Goal: Transaction & Acquisition: Purchase product/service

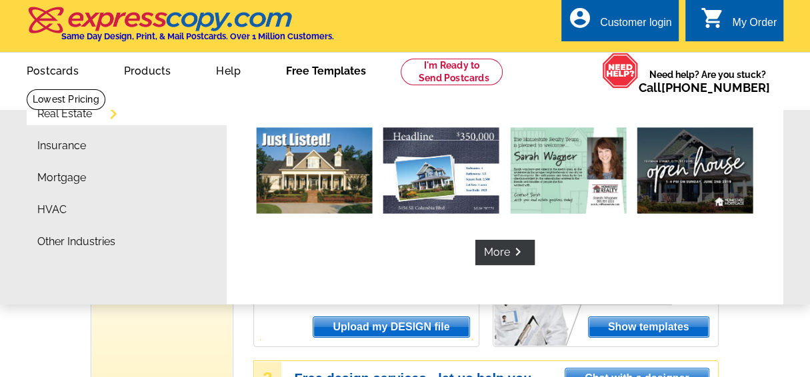
click at [319, 73] on link "Free Templates" at bounding box center [326, 69] width 123 height 31
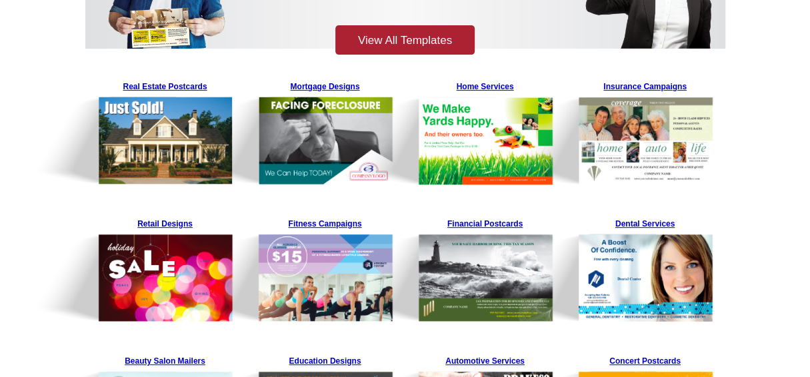
scroll to position [227, 0]
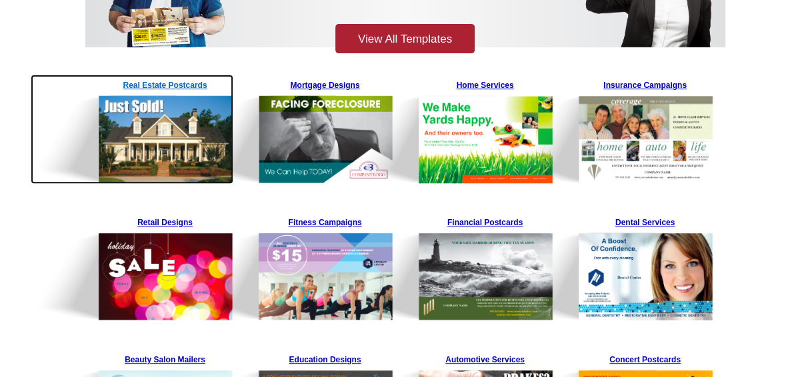
click at [169, 141] on img at bounding box center [132, 129] width 203 height 109
click at [165, 154] on img at bounding box center [132, 129] width 203 height 109
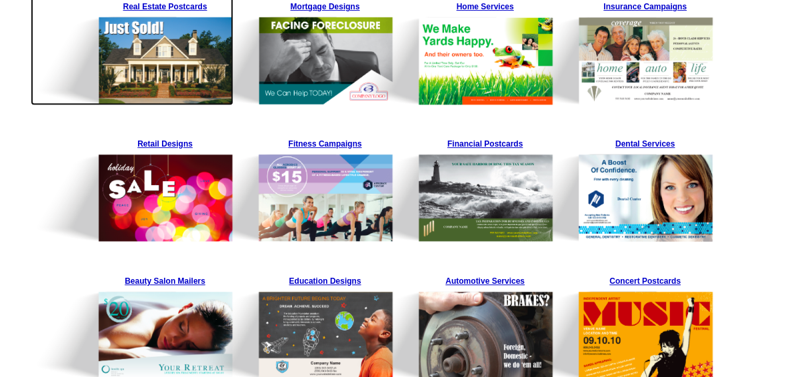
scroll to position [262, 0]
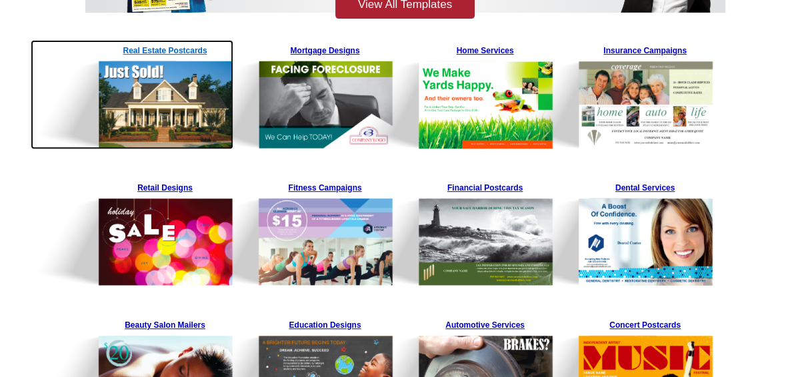
click at [173, 51] on img at bounding box center [132, 94] width 203 height 109
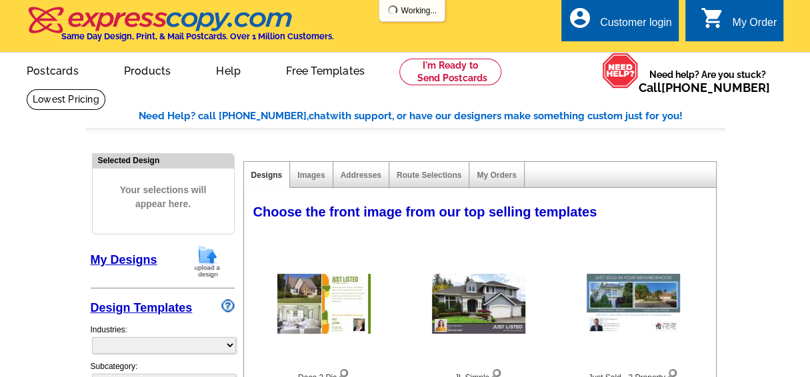
select select "785"
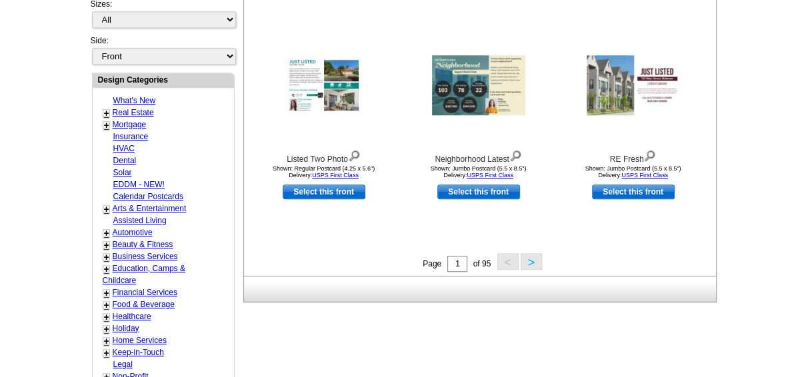
scroll to position [485, 0]
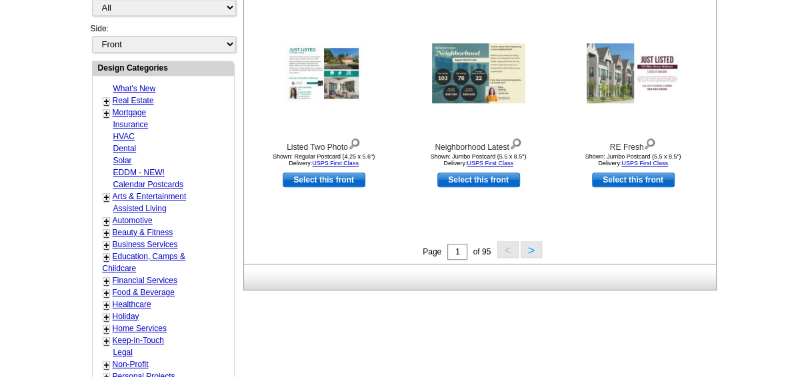
click at [529, 248] on button ">" at bounding box center [531, 249] width 21 height 17
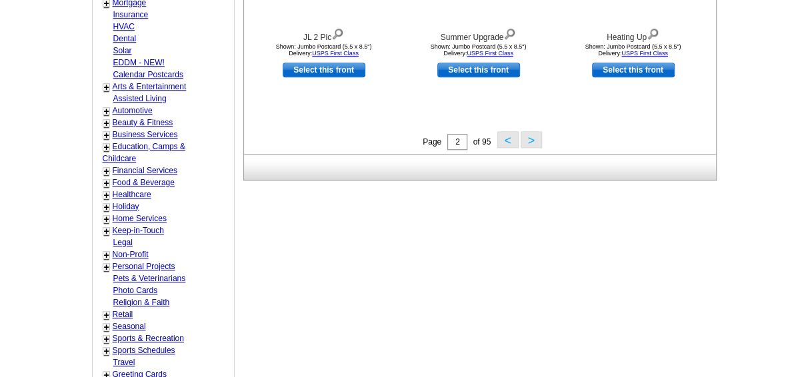
scroll to position [596, 0]
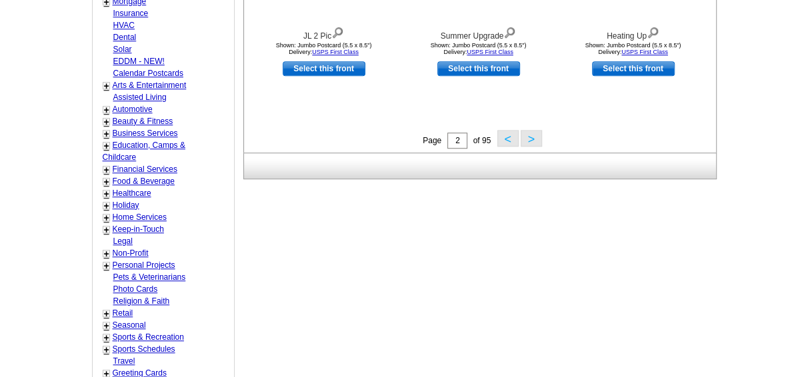
click at [531, 139] on button ">" at bounding box center [531, 138] width 21 height 17
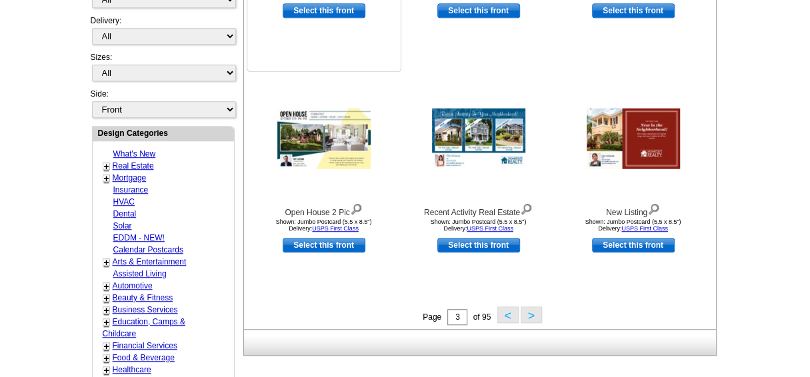
scroll to position [421, 0]
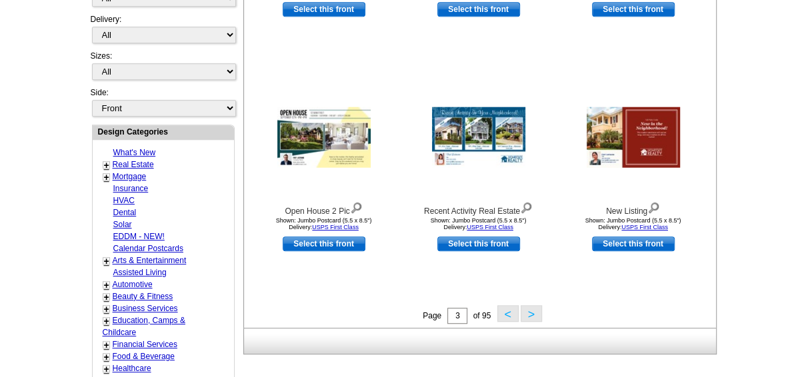
click at [529, 313] on button ">" at bounding box center [531, 313] width 21 height 17
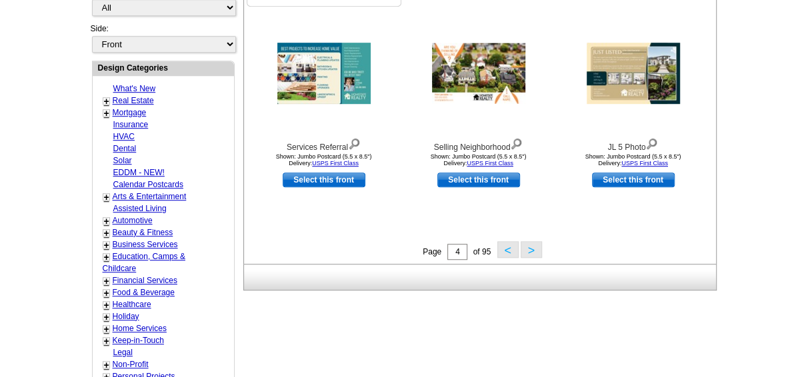
scroll to position [485, 0]
click at [527, 250] on button ">" at bounding box center [531, 249] width 21 height 17
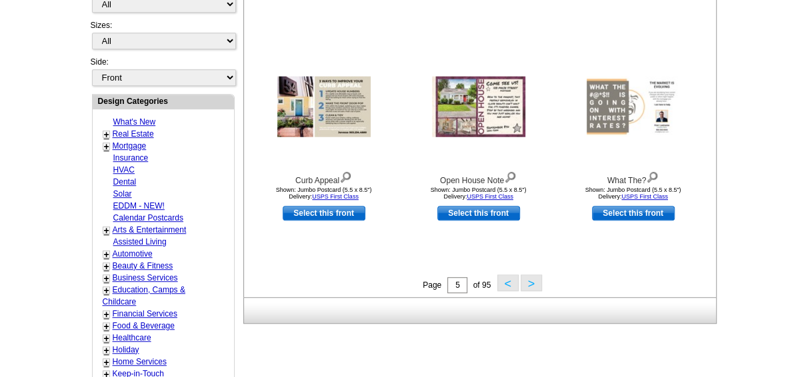
scroll to position [456, 0]
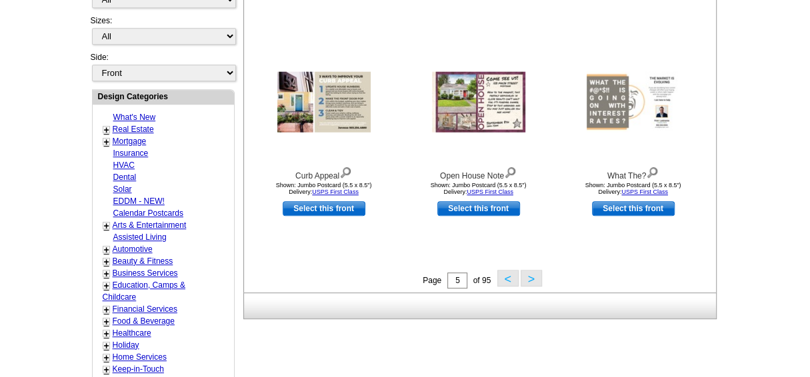
click at [528, 279] on button ">" at bounding box center [531, 278] width 21 height 17
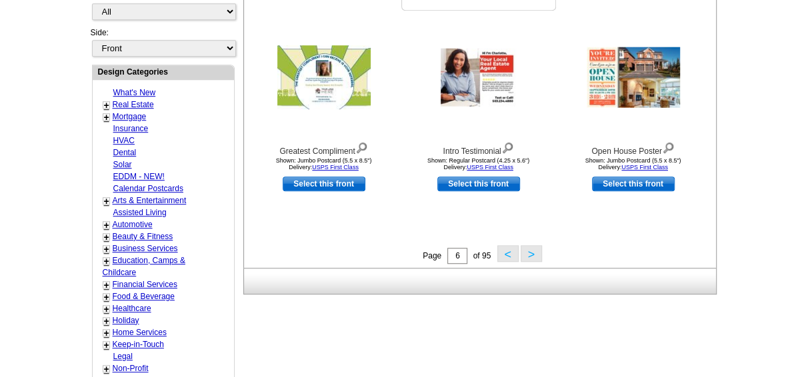
scroll to position [482, 0]
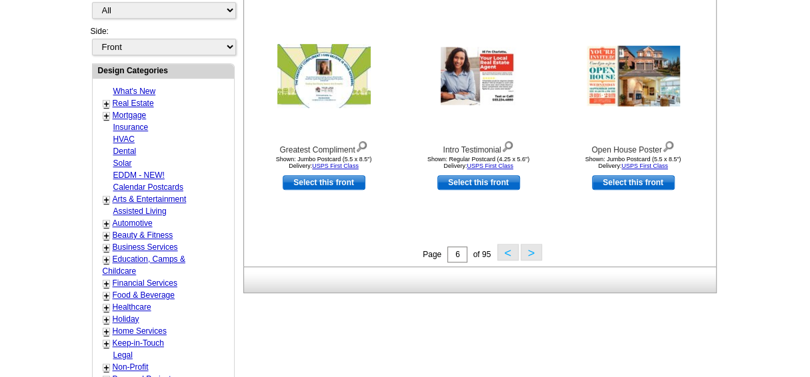
click at [527, 250] on button ">" at bounding box center [531, 252] width 21 height 17
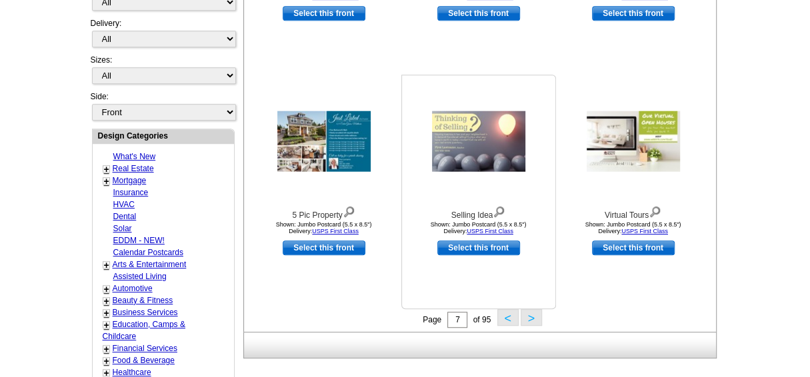
scroll to position [430, 0]
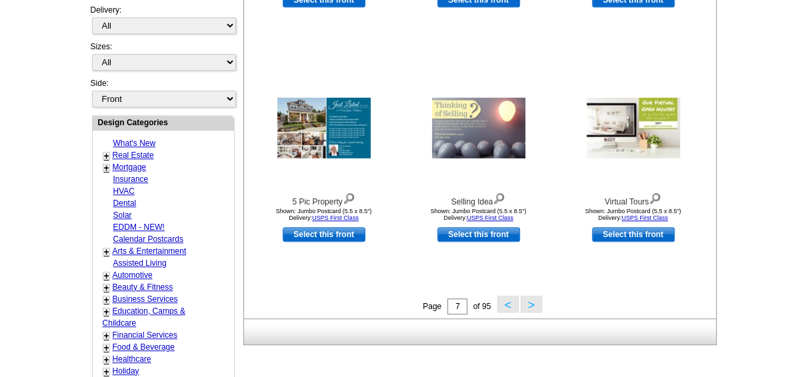
click at [527, 302] on button ">" at bounding box center [531, 304] width 21 height 17
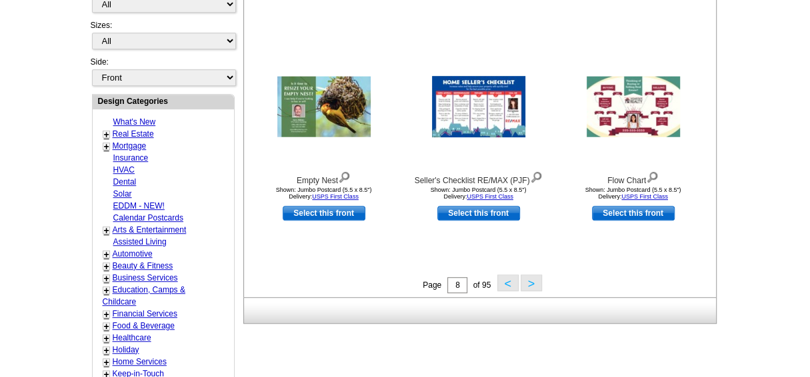
scroll to position [453, 0]
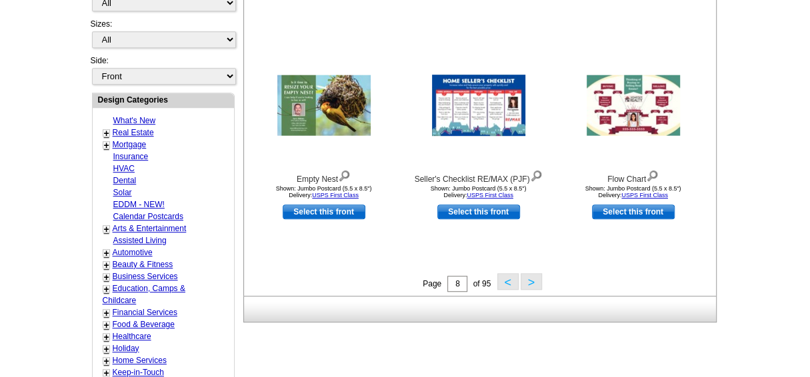
click at [529, 278] on button ">" at bounding box center [531, 281] width 21 height 17
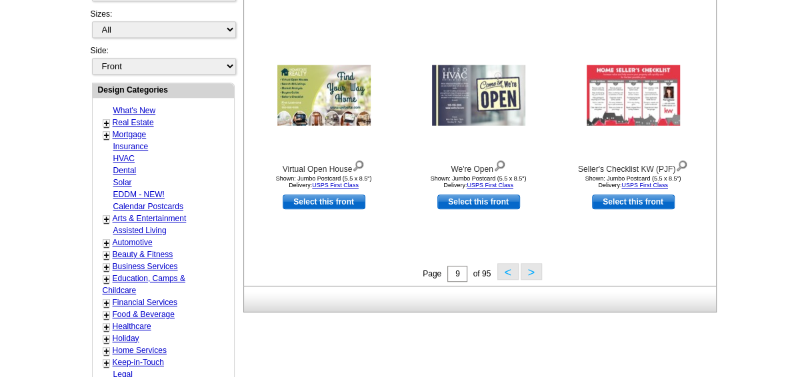
scroll to position [479, 0]
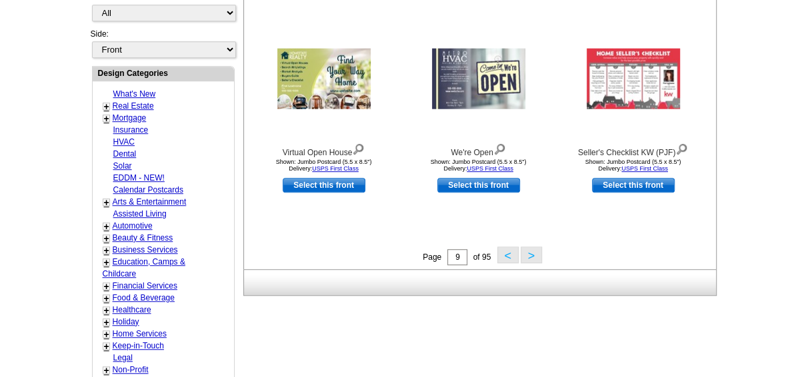
click at [529, 256] on button ">" at bounding box center [531, 255] width 21 height 17
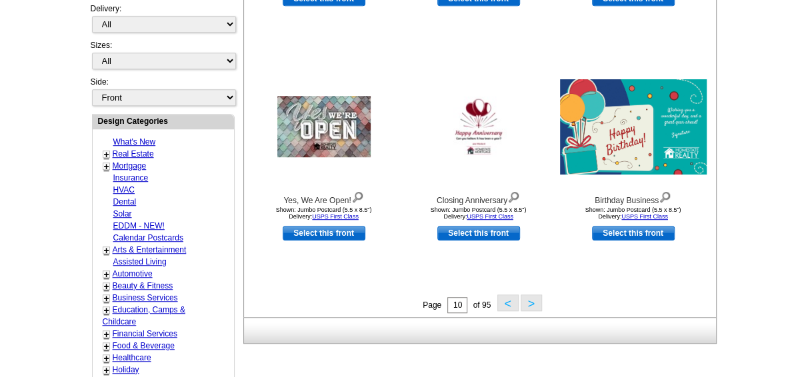
scroll to position [435, 0]
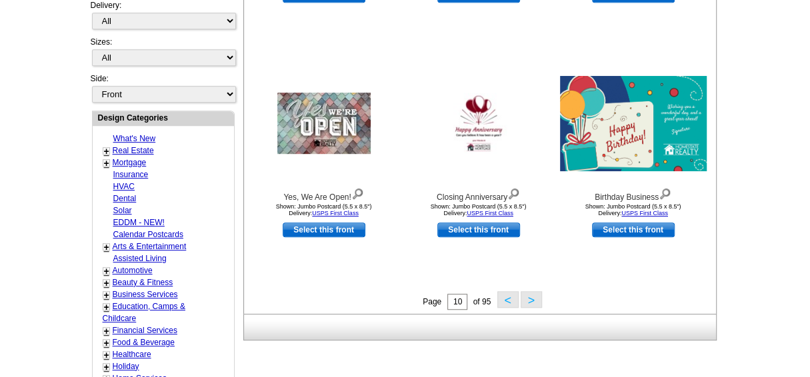
click at [528, 299] on button ">" at bounding box center [531, 299] width 21 height 17
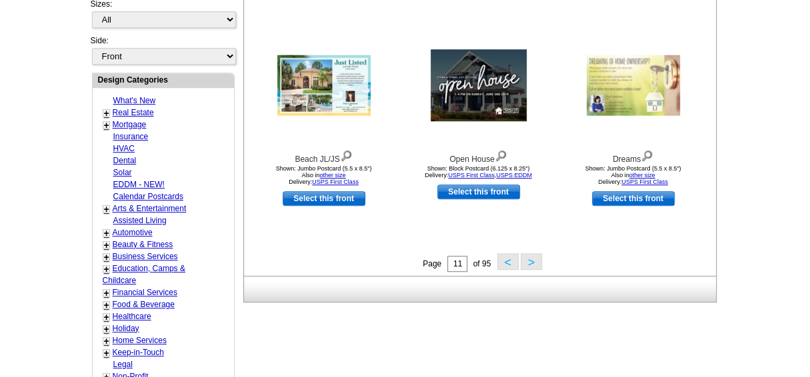
scroll to position [473, 0]
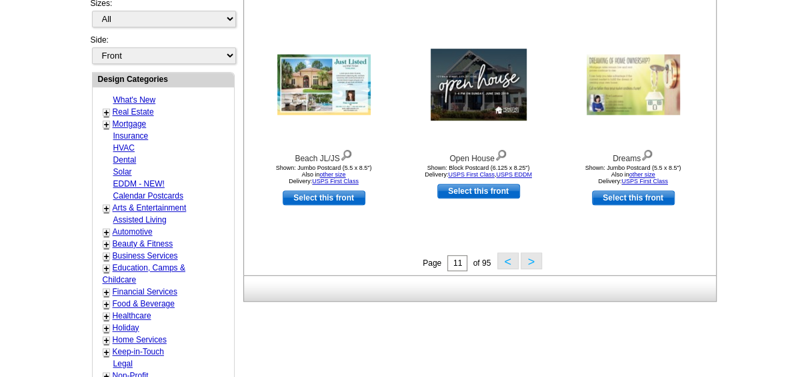
click at [528, 259] on button ">" at bounding box center [531, 261] width 21 height 17
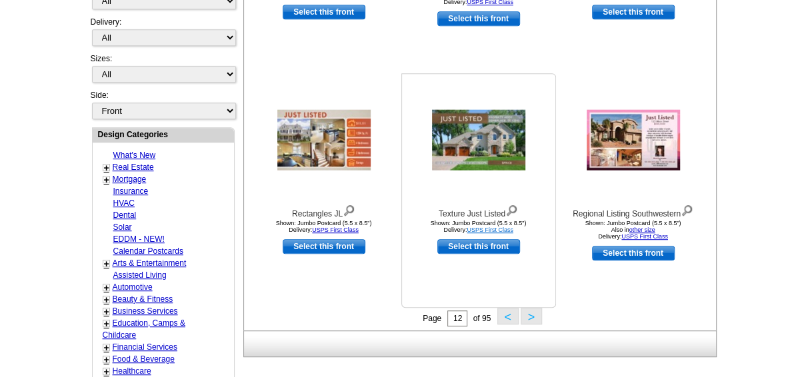
scroll to position [419, 0]
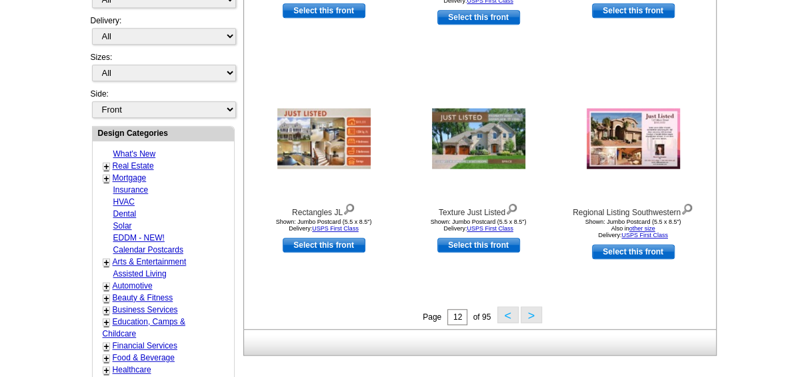
click at [532, 316] on button ">" at bounding box center [531, 315] width 21 height 17
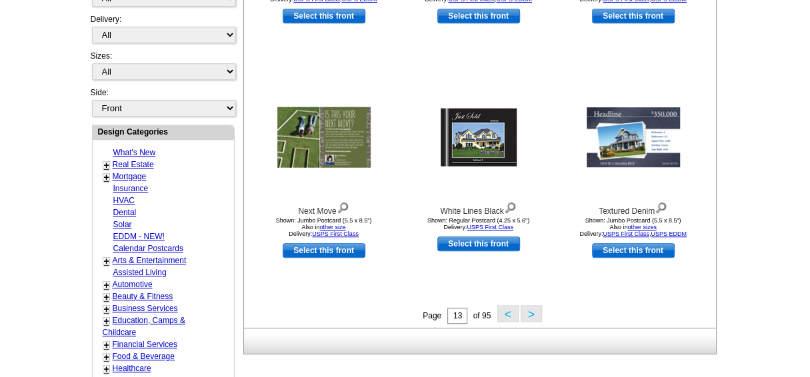
scroll to position [423, 0]
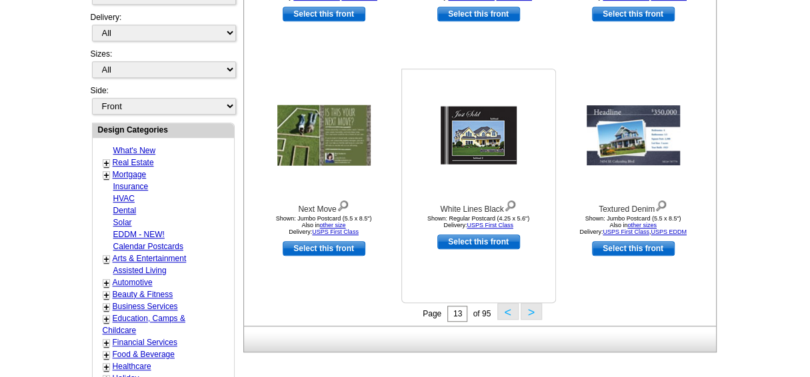
click at [481, 238] on link "Select this front" at bounding box center [478, 242] width 83 height 15
select select "1"
select select "back"
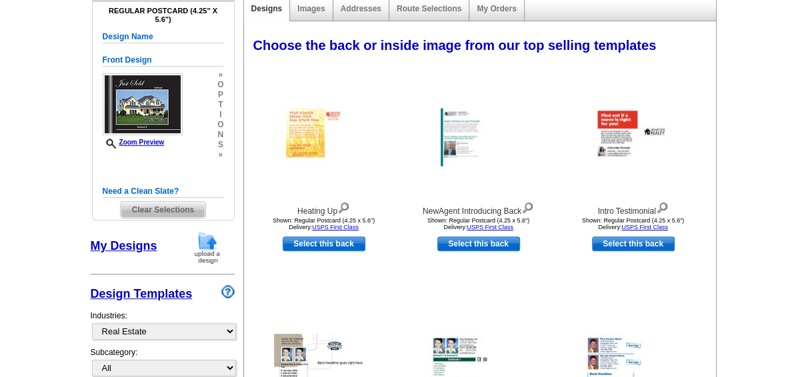
scroll to position [169, 0]
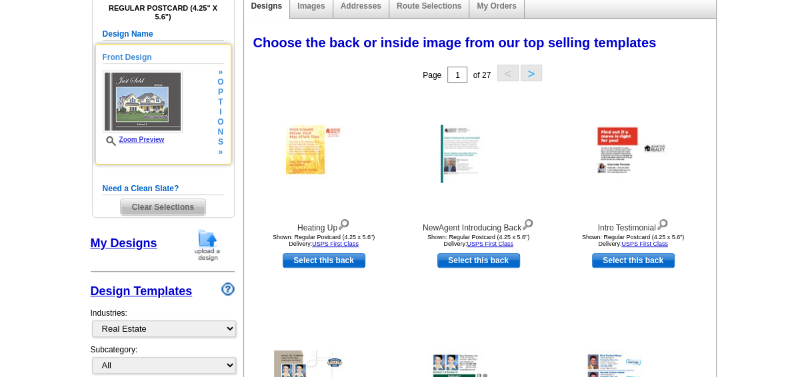
click at [142, 99] on img at bounding box center [143, 102] width 80 height 62
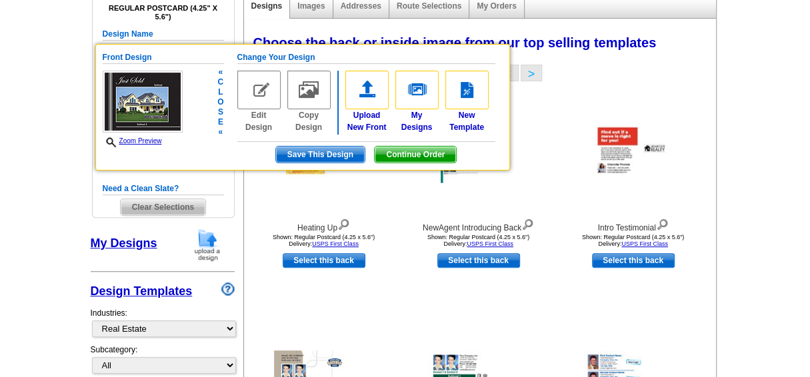
click at [265, 88] on img at bounding box center [258, 90] width 43 height 39
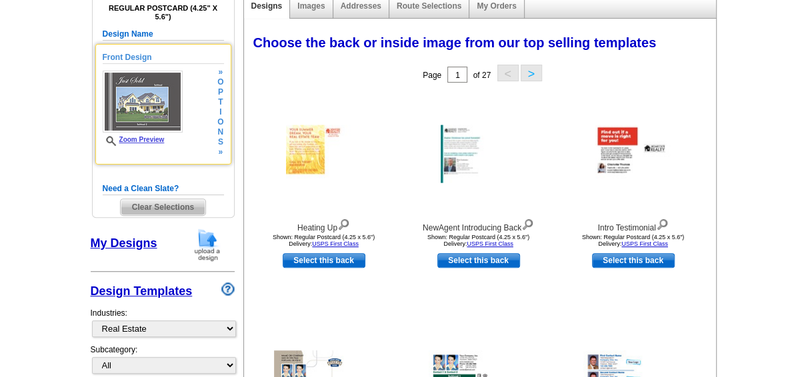
click at [143, 139] on link "Zoom Preview" at bounding box center [134, 139] width 62 height 7
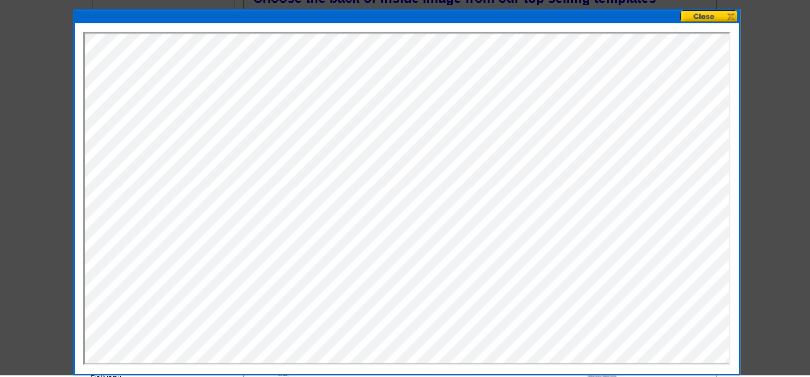
scroll to position [211, 0]
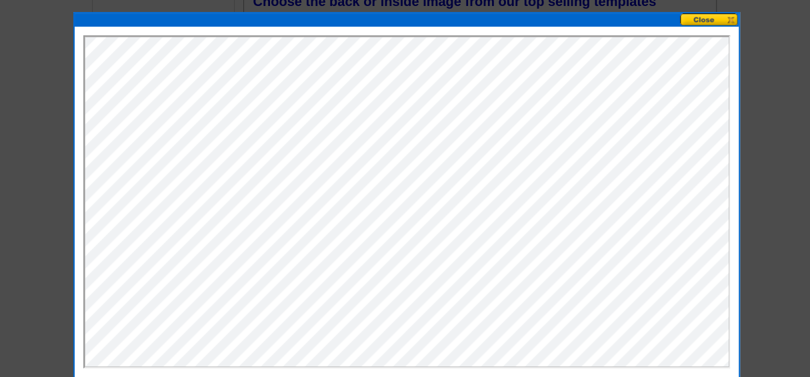
click at [708, 17] on button at bounding box center [709, 19] width 59 height 13
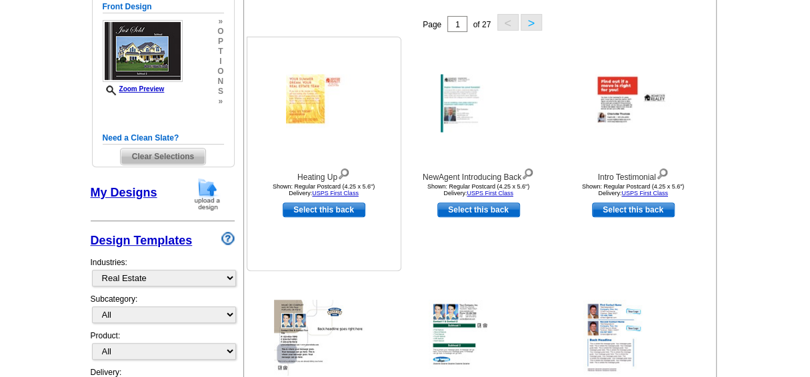
scroll to position [220, 0]
click at [345, 173] on img at bounding box center [343, 172] width 13 height 15
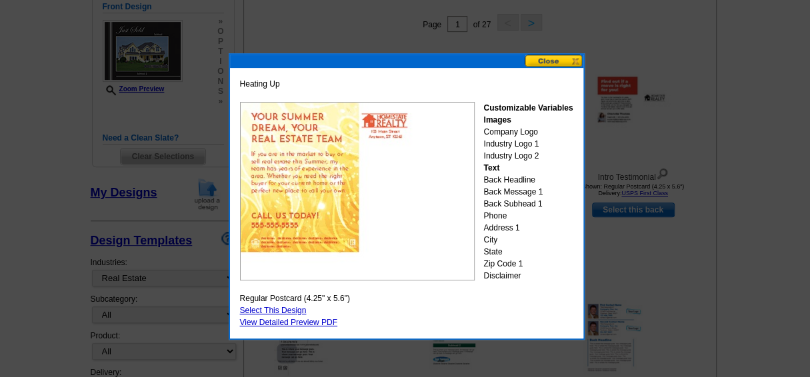
click at [547, 60] on button at bounding box center [554, 61] width 59 height 13
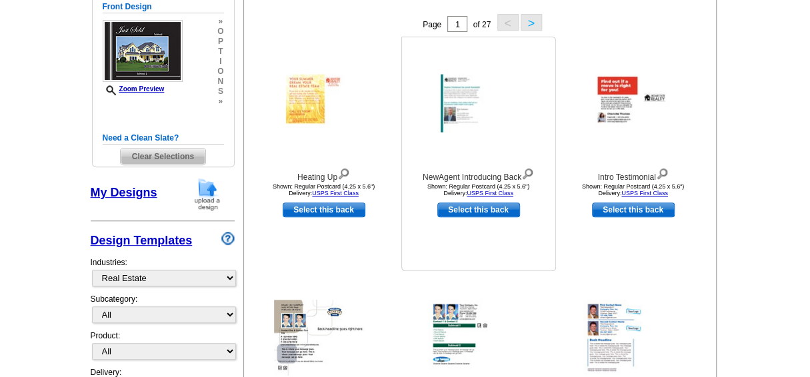
click at [526, 173] on img at bounding box center [527, 172] width 13 height 15
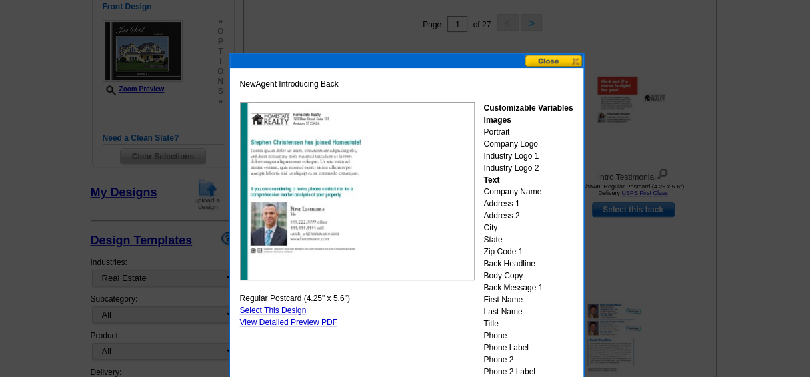
click at [549, 61] on button at bounding box center [554, 61] width 59 height 13
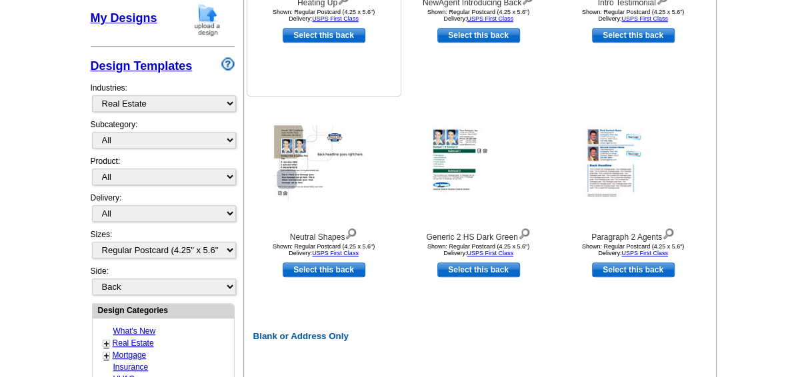
scroll to position [395, 0]
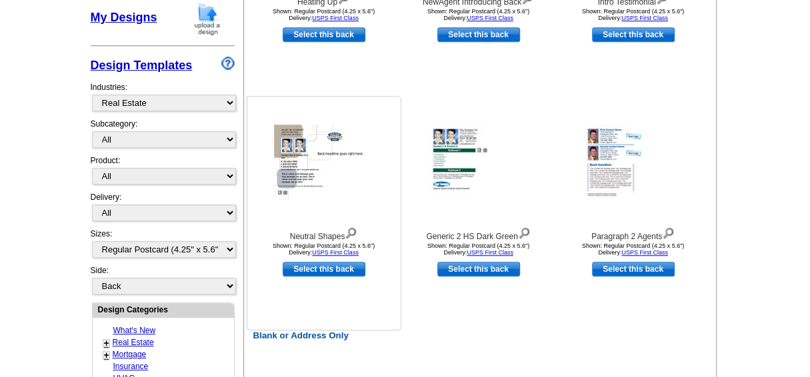
click at [352, 231] on img at bounding box center [351, 232] width 13 height 15
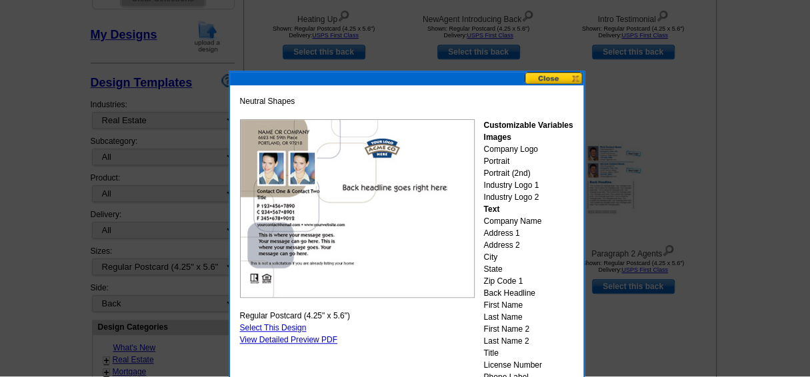
scroll to position [377, 0]
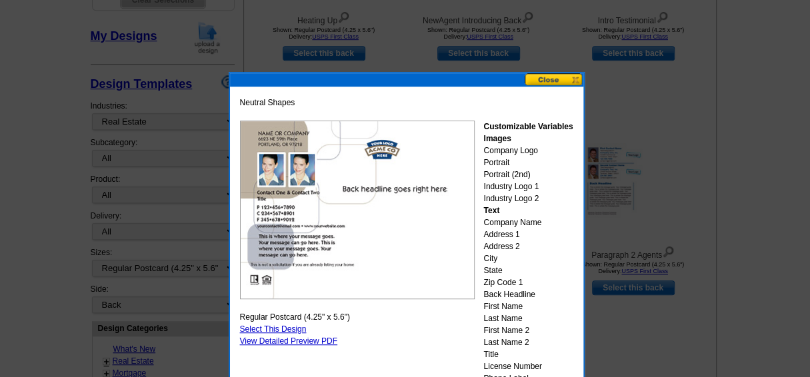
click at [535, 79] on button at bounding box center [554, 79] width 59 height 13
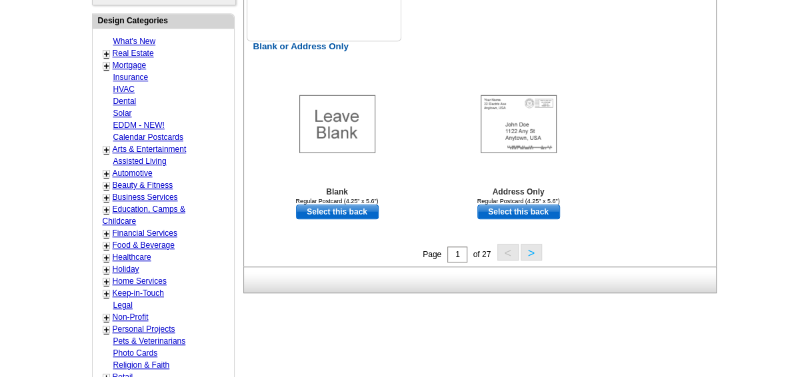
scroll to position [689, 0]
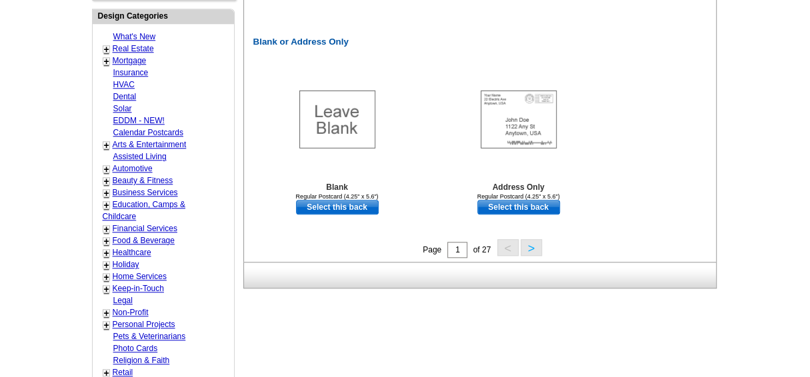
click at [529, 244] on button ">" at bounding box center [531, 247] width 21 height 17
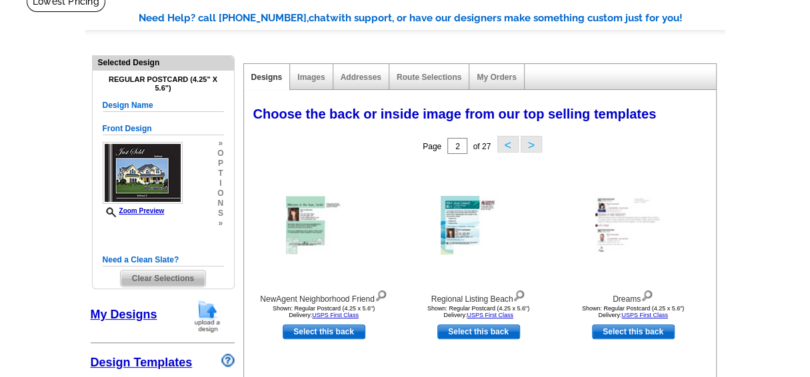
scroll to position [97, 0]
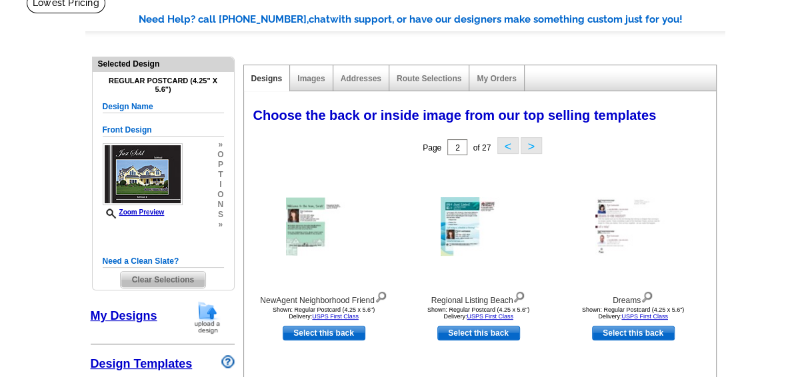
click at [503, 145] on button "<" at bounding box center [507, 145] width 21 height 17
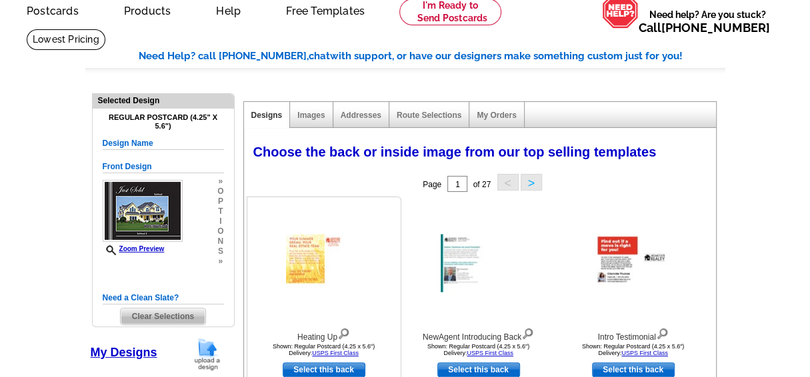
scroll to position [0, 0]
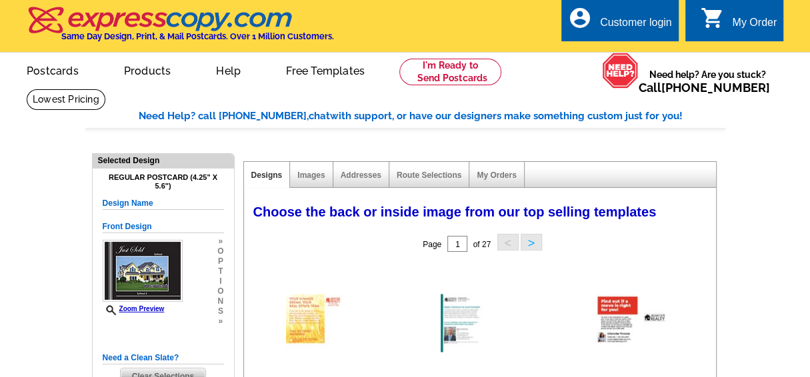
click at [529, 241] on button ">" at bounding box center [531, 242] width 21 height 17
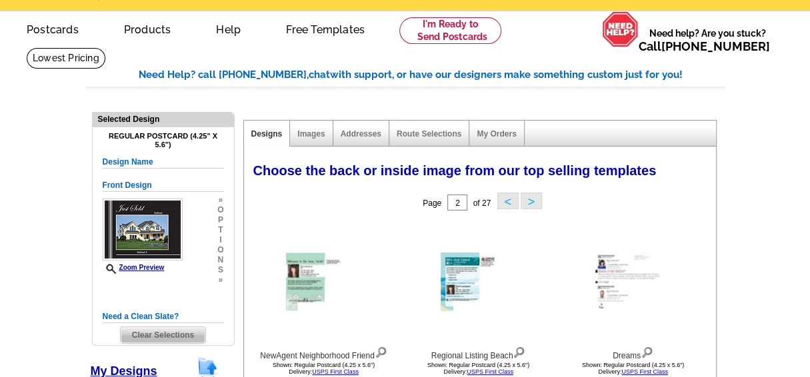
scroll to position [41, 0]
click at [528, 200] on button ">" at bounding box center [531, 201] width 21 height 17
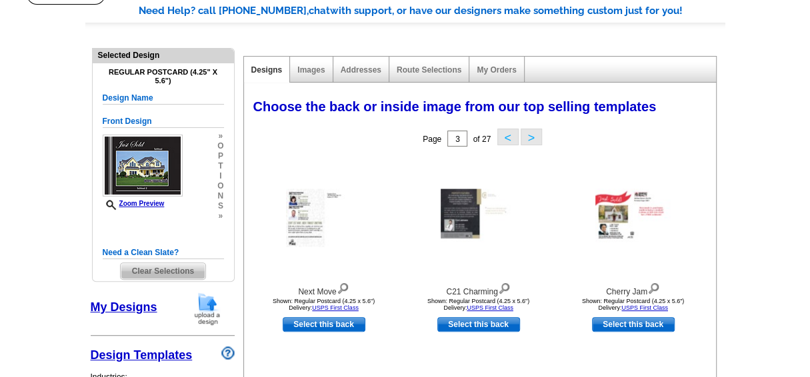
scroll to position [105, 0]
click at [528, 137] on button ">" at bounding box center [531, 137] width 21 height 17
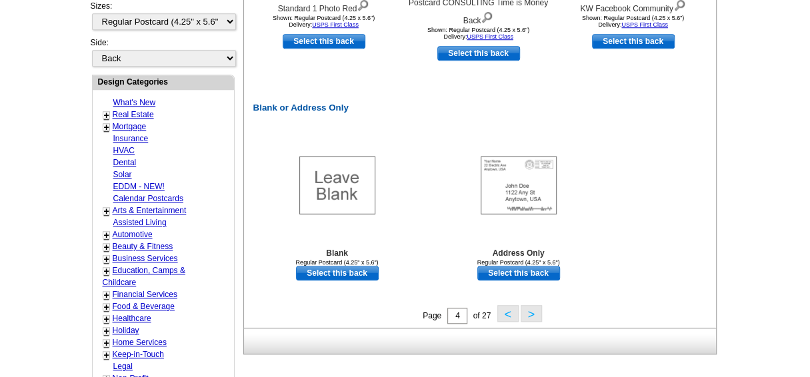
scroll to position [624, 0]
click at [530, 313] on button ">" at bounding box center [531, 313] width 21 height 17
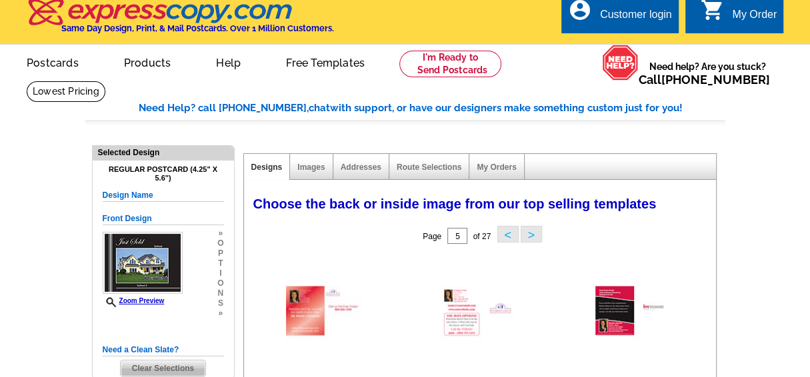
scroll to position [0, 0]
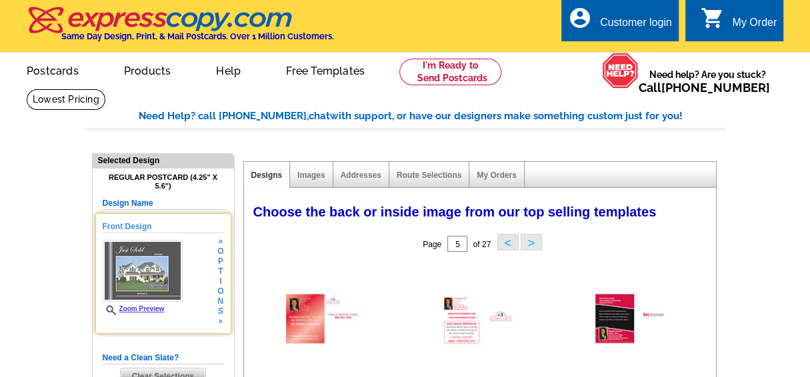
click at [139, 309] on link "Zoom Preview" at bounding box center [134, 308] width 62 height 7
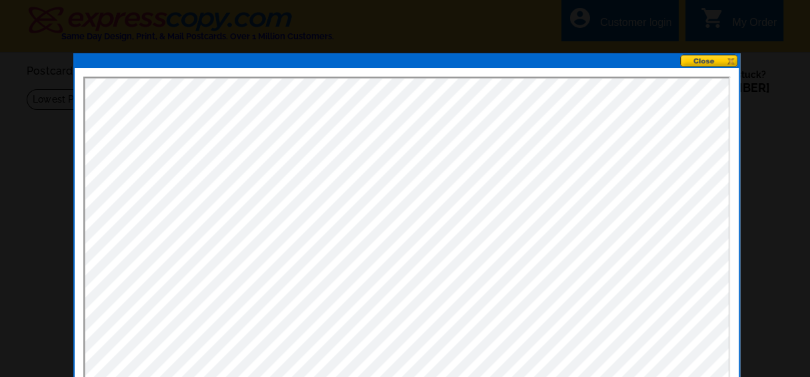
click at [705, 57] on button at bounding box center [709, 61] width 59 height 13
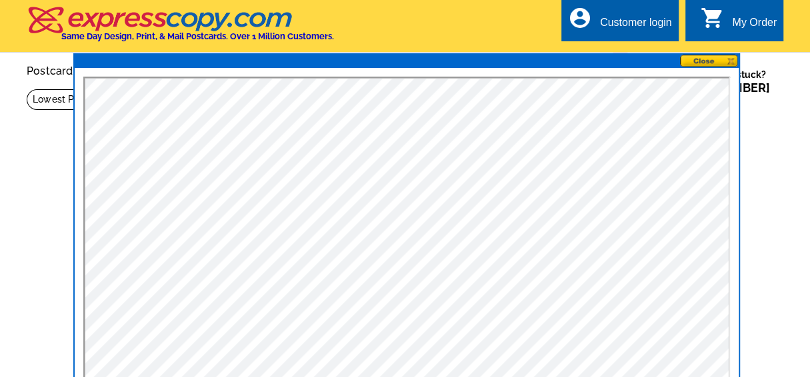
click at [710, 60] on button at bounding box center [709, 61] width 59 height 13
click at [698, 63] on button at bounding box center [709, 61] width 59 height 13
click at [712, 59] on button at bounding box center [709, 61] width 59 height 13
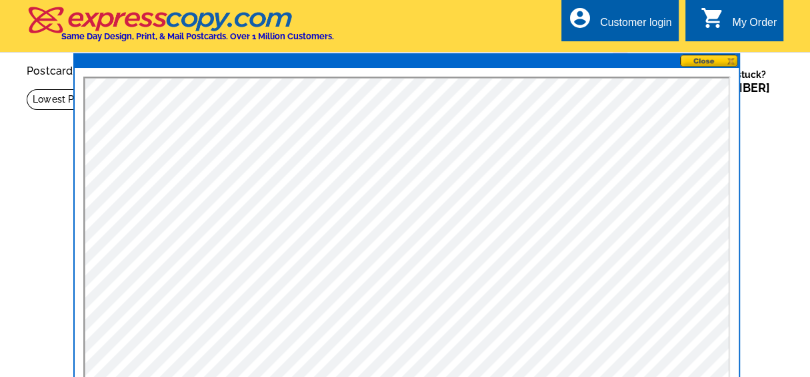
click at [390, 23] on div "local_phone Same Day Design, Print, & Mail Postcards. Over 1 Million Customers.…" at bounding box center [405, 27] width 757 height 50
click at [707, 58] on button at bounding box center [709, 61] width 59 height 13
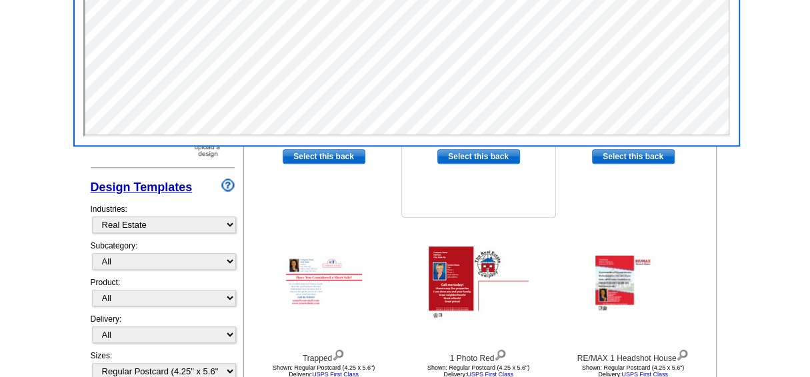
scroll to position [279, 0]
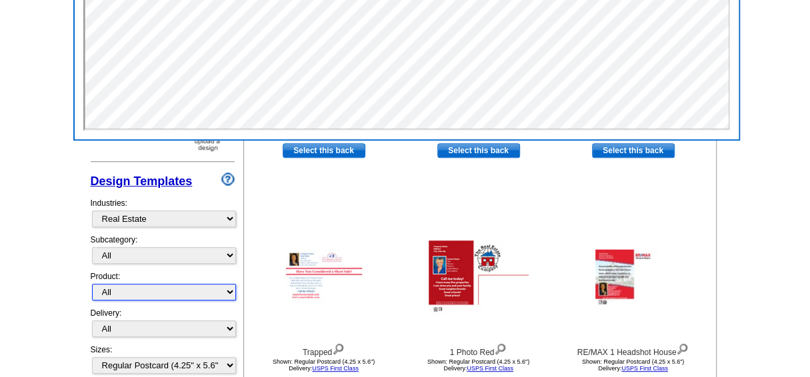
click at [229, 285] on select "All Postcards Letters and flyers Business Cards Door Hangers Greeting Cards" at bounding box center [164, 292] width 144 height 17
select select "1"
click at [92, 284] on select "All Postcards Letters and flyers Business Cards Door Hangers Greeting Cards" at bounding box center [164, 292] width 144 height 17
select select
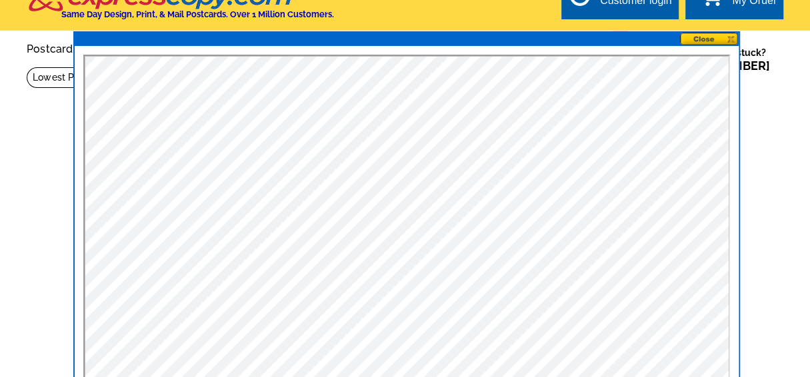
scroll to position [0, 0]
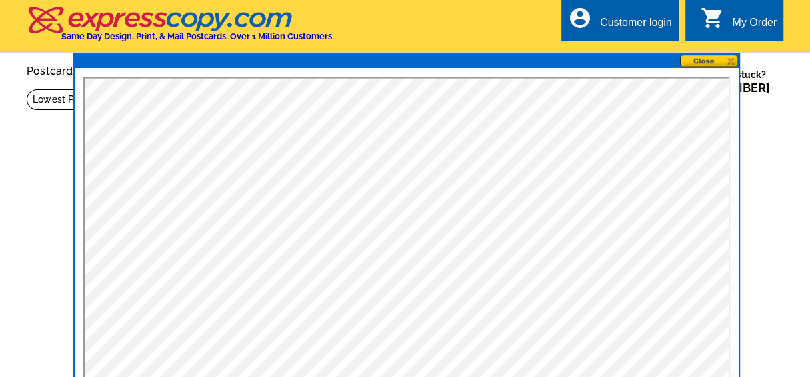
click at [705, 58] on button at bounding box center [709, 61] width 59 height 13
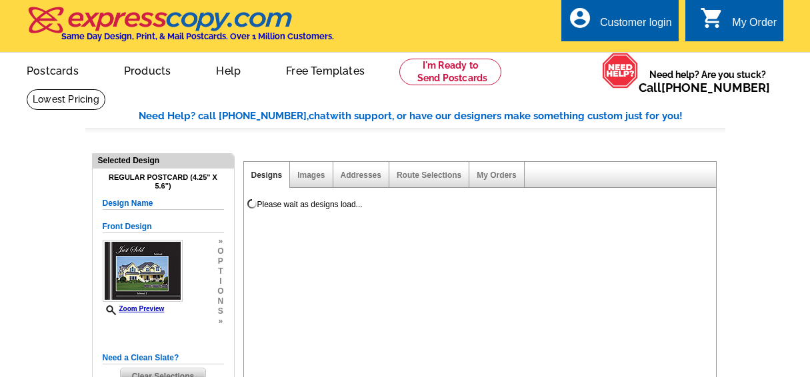
select select "1"
select select "back"
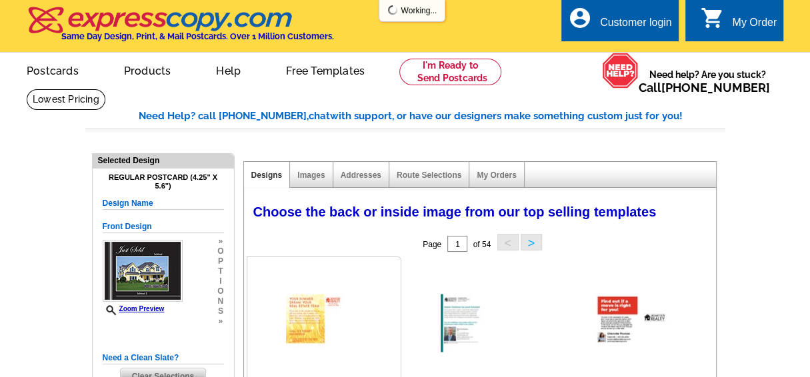
select select "785"
click at [53, 71] on link "Postcards" at bounding box center [51, 69] width 93 height 31
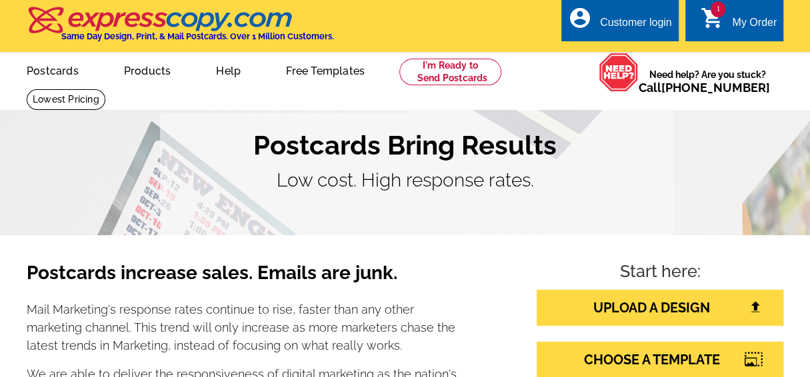
click at [735, 23] on div "My Order" at bounding box center [754, 26] width 45 height 19
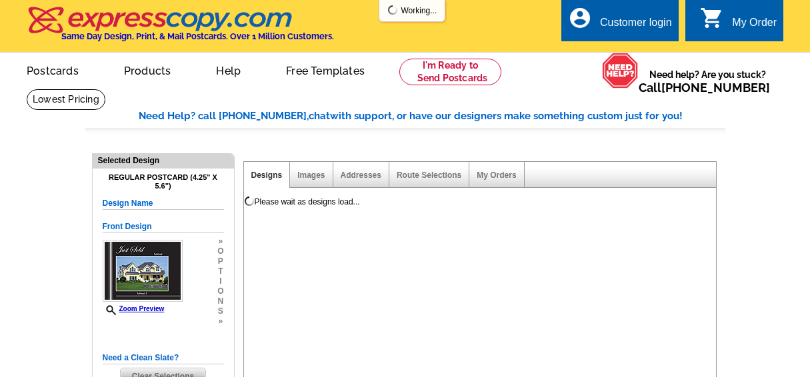
select select "1"
select select "back"
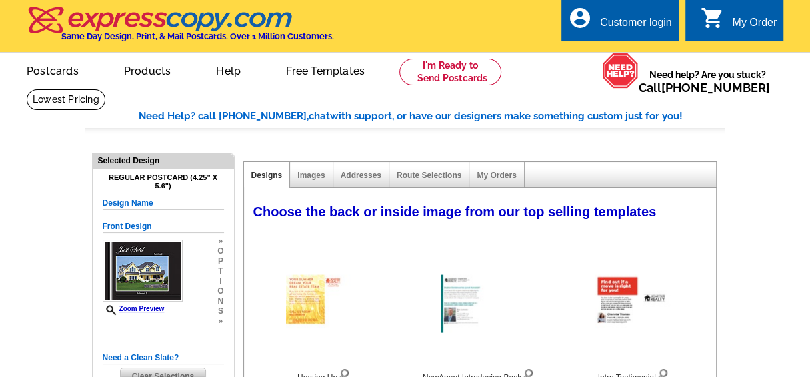
select select "785"
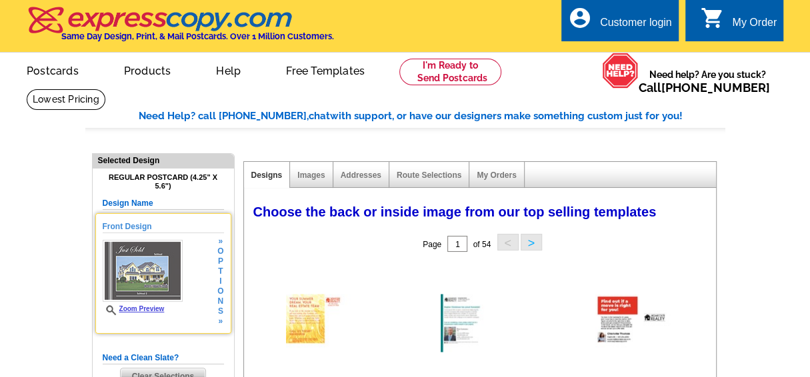
click at [195, 226] on h5 "Front Design" at bounding box center [163, 227] width 121 height 13
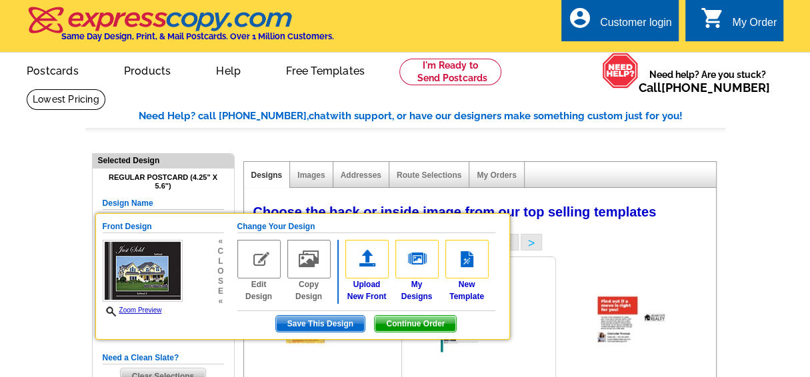
click at [537, 290] on div at bounding box center [478, 323] width 147 height 120
click at [280, 227] on h5 "Change Your Design" at bounding box center [366, 227] width 258 height 13
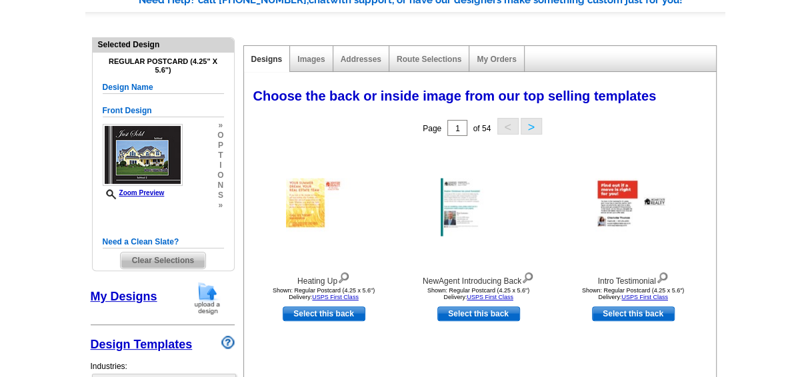
scroll to position [117, 0]
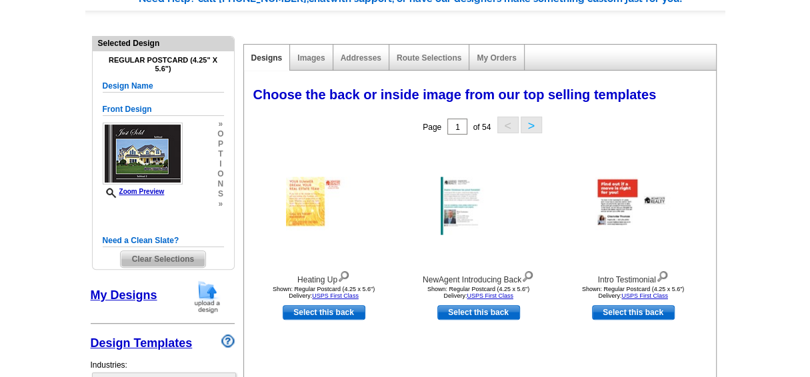
click at [156, 259] on span "Clear Selections" at bounding box center [163, 259] width 85 height 16
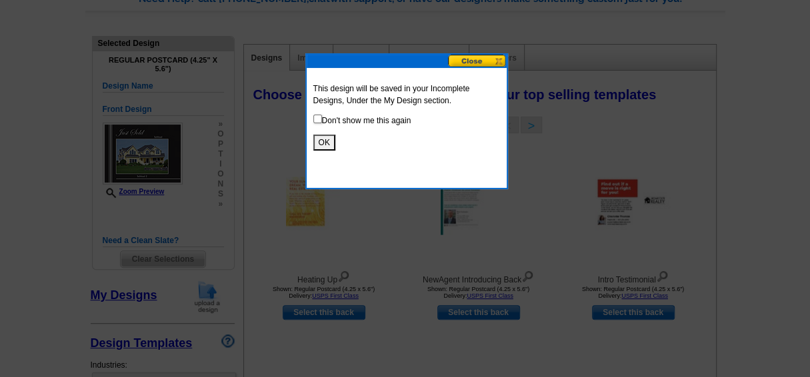
click at [323, 142] on button "OK" at bounding box center [324, 143] width 22 height 16
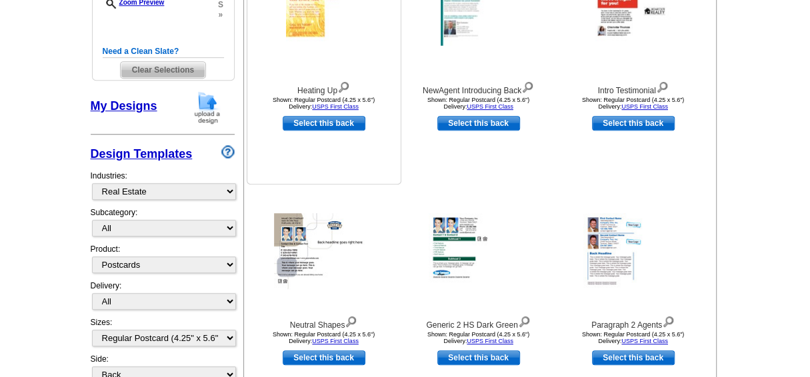
scroll to position [309, 0]
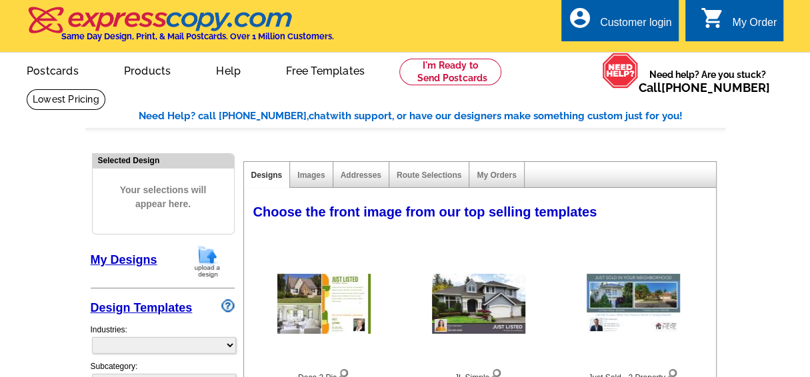
select select "785"
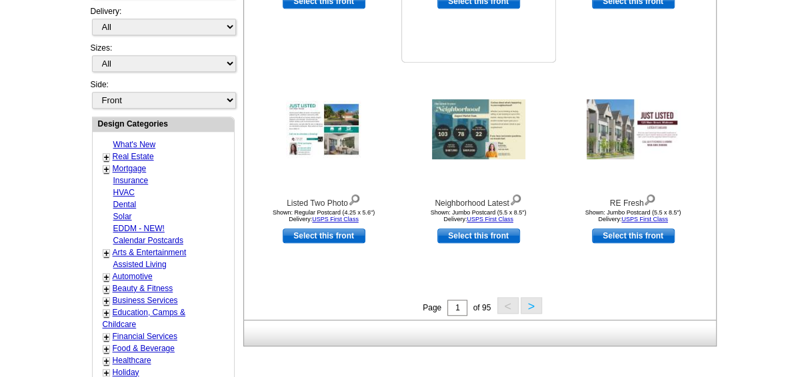
scroll to position [439, 0]
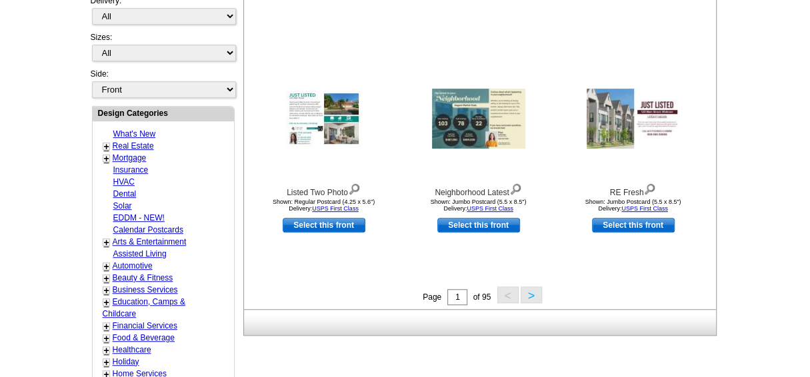
click at [530, 290] on button ">" at bounding box center [531, 295] width 21 height 17
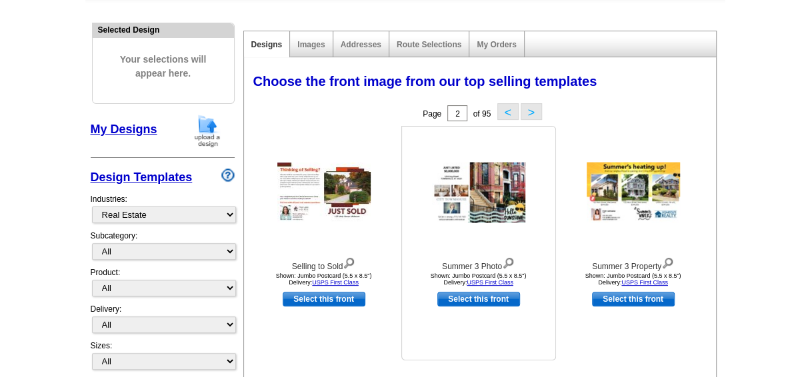
scroll to position [130, 0]
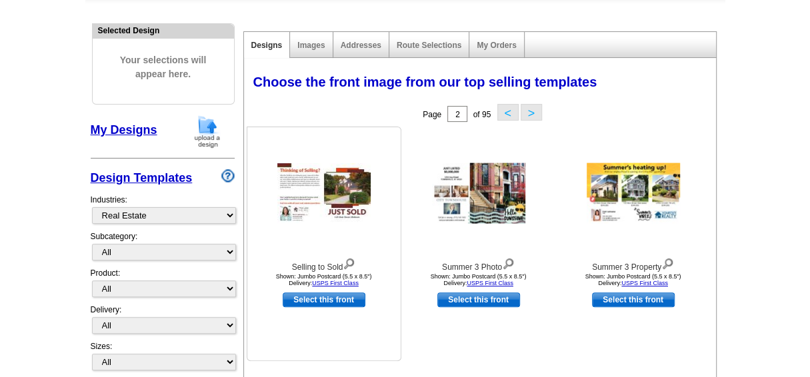
click at [317, 188] on img at bounding box center [323, 193] width 93 height 60
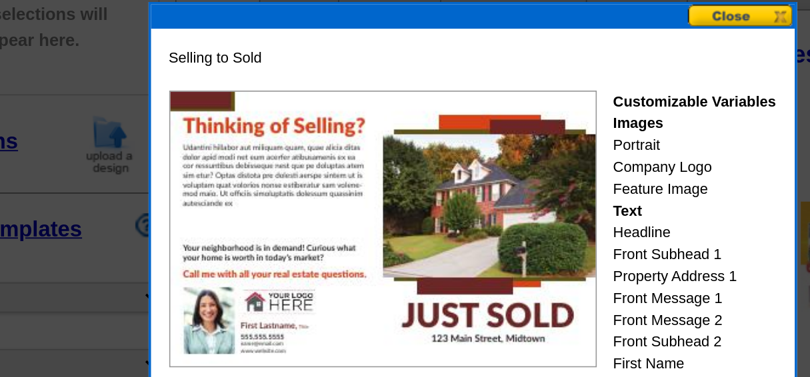
click at [545, 62] on button at bounding box center [554, 61] width 59 height 13
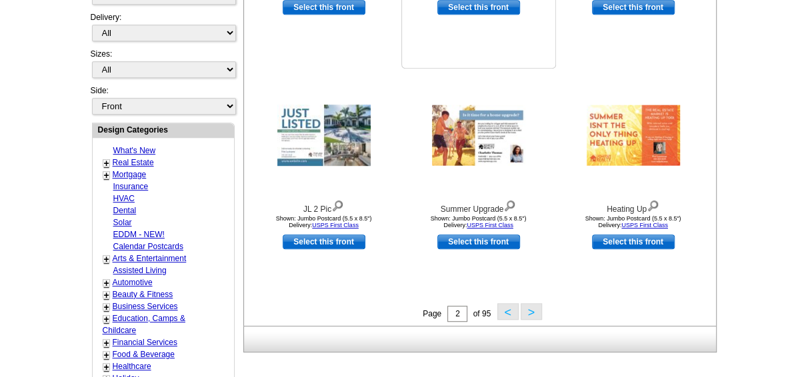
scroll to position [445, 0]
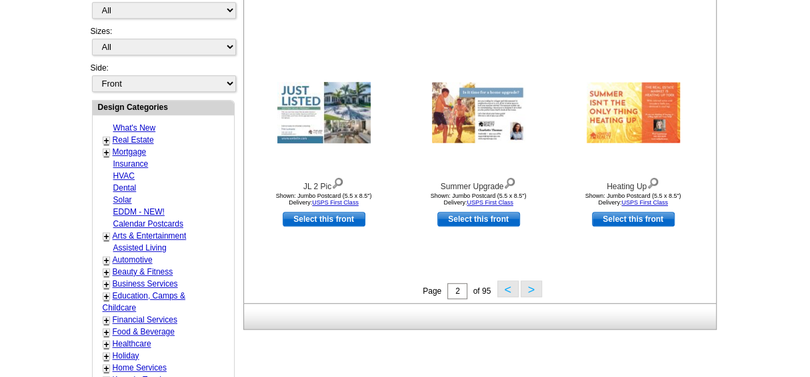
click at [529, 289] on button ">" at bounding box center [531, 289] width 21 height 17
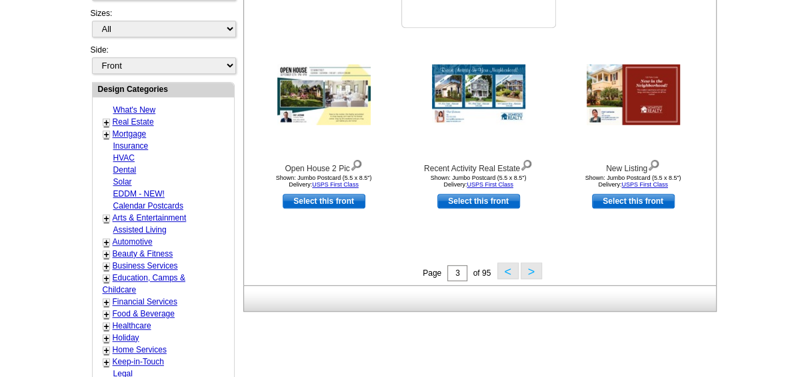
scroll to position [463, 0]
click at [530, 271] on button ">" at bounding box center [531, 271] width 21 height 17
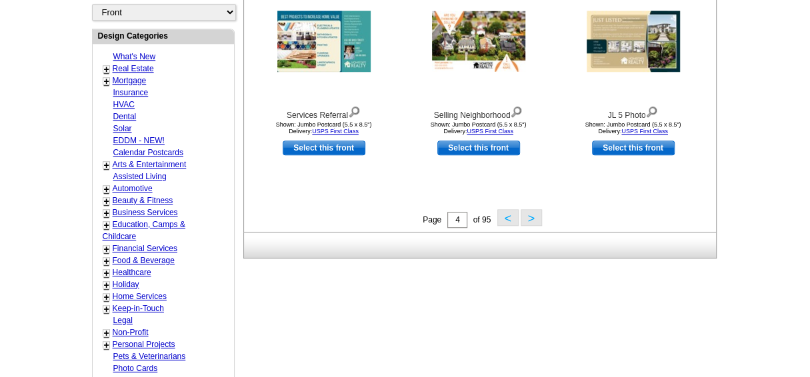
scroll to position [521, 0]
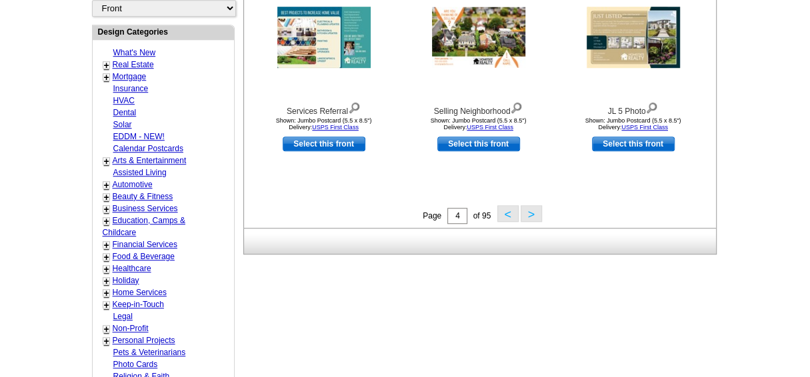
click at [527, 213] on button ">" at bounding box center [531, 213] width 21 height 17
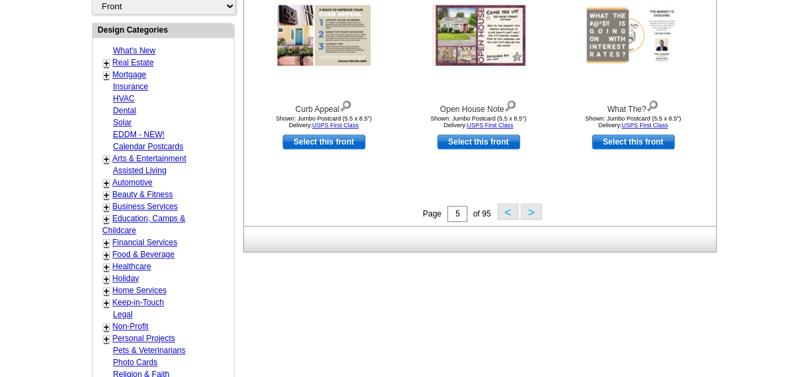
scroll to position [523, 0]
click at [531, 211] on button ">" at bounding box center [531, 211] width 21 height 17
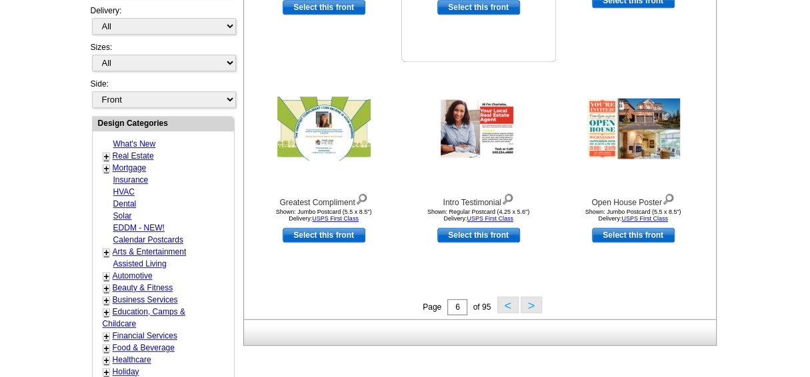
scroll to position [430, 0]
click at [531, 305] on button ">" at bounding box center [531, 304] width 21 height 17
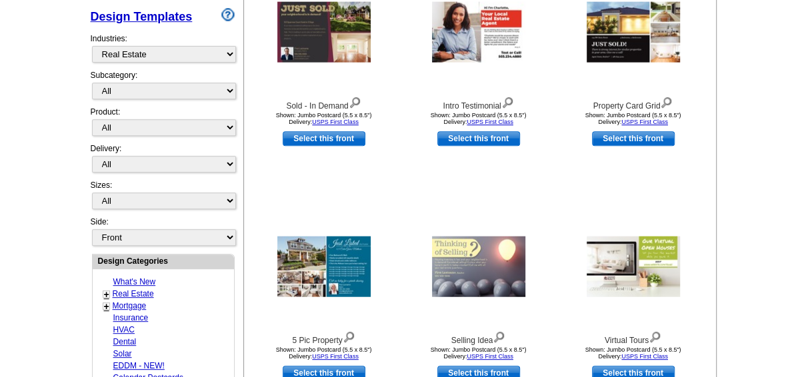
scroll to position [290, 0]
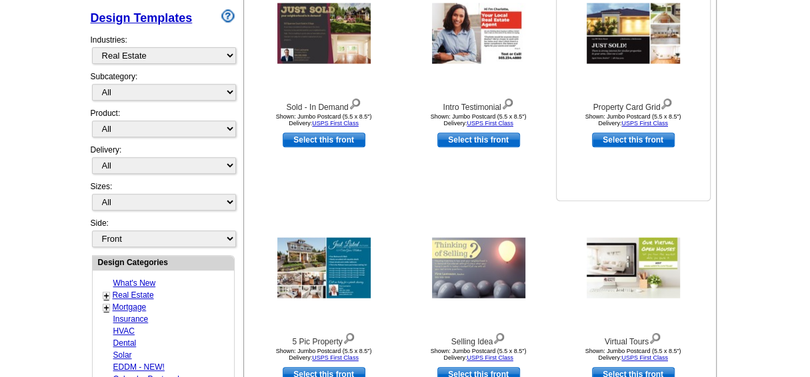
click at [633, 31] on img at bounding box center [633, 33] width 93 height 61
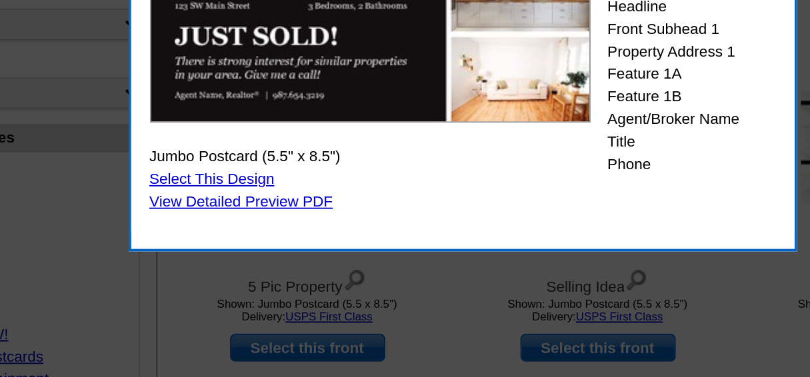
scroll to position [345, 0]
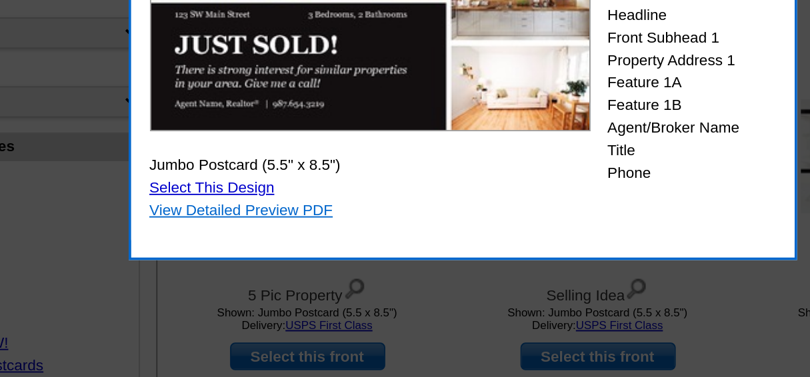
click at [285, 242] on link "View Detailed Preview PDF" at bounding box center [289, 241] width 98 height 9
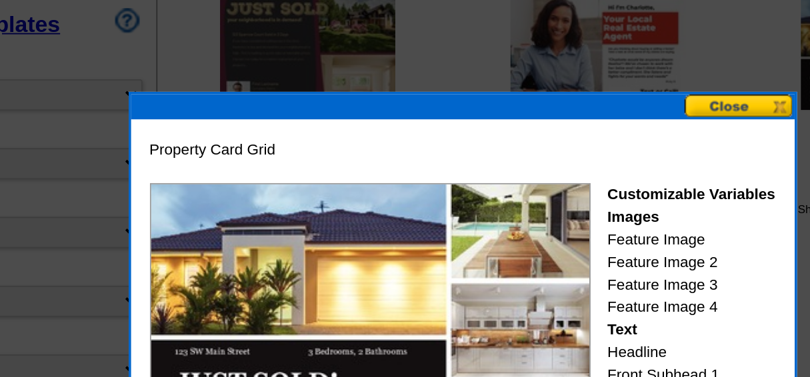
scroll to position [257, 0]
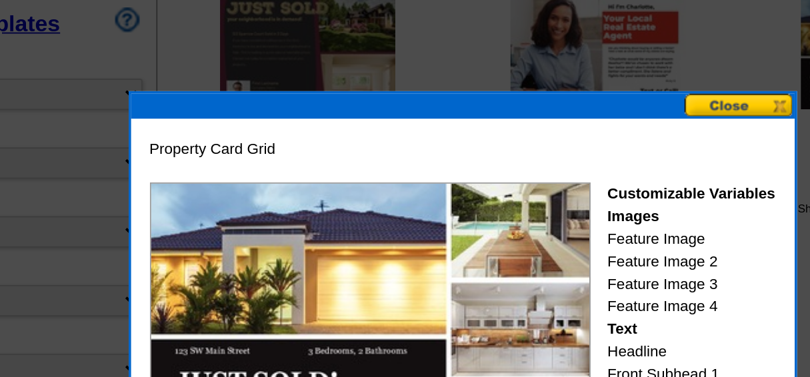
click at [541, 95] on button at bounding box center [554, 95] width 59 height 13
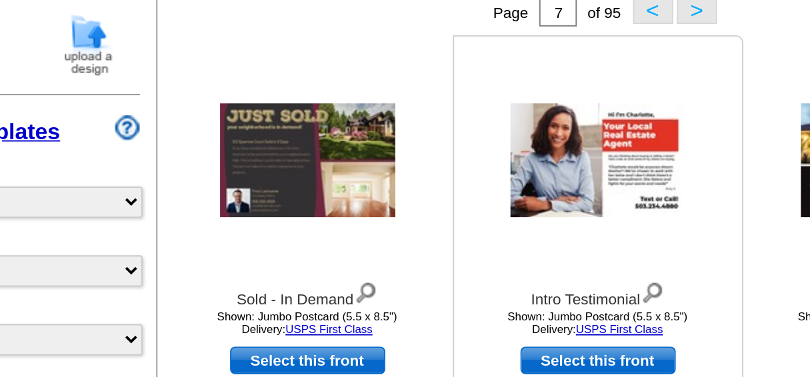
scroll to position [237, 0]
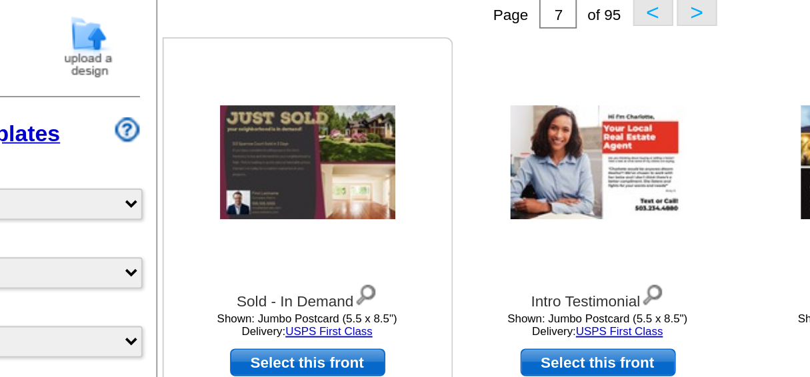
click at [317, 81] on img at bounding box center [323, 87] width 93 height 61
